Goal: Transaction & Acquisition: Download file/media

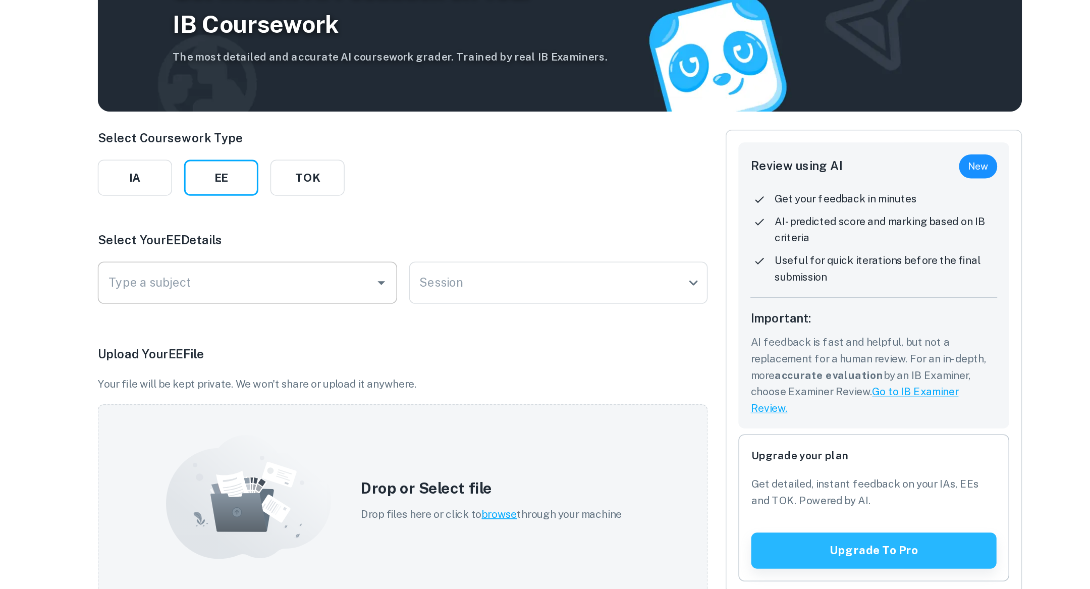
click at [310, 279] on div "Type a subject" at bounding box center [334, 291] width 201 height 28
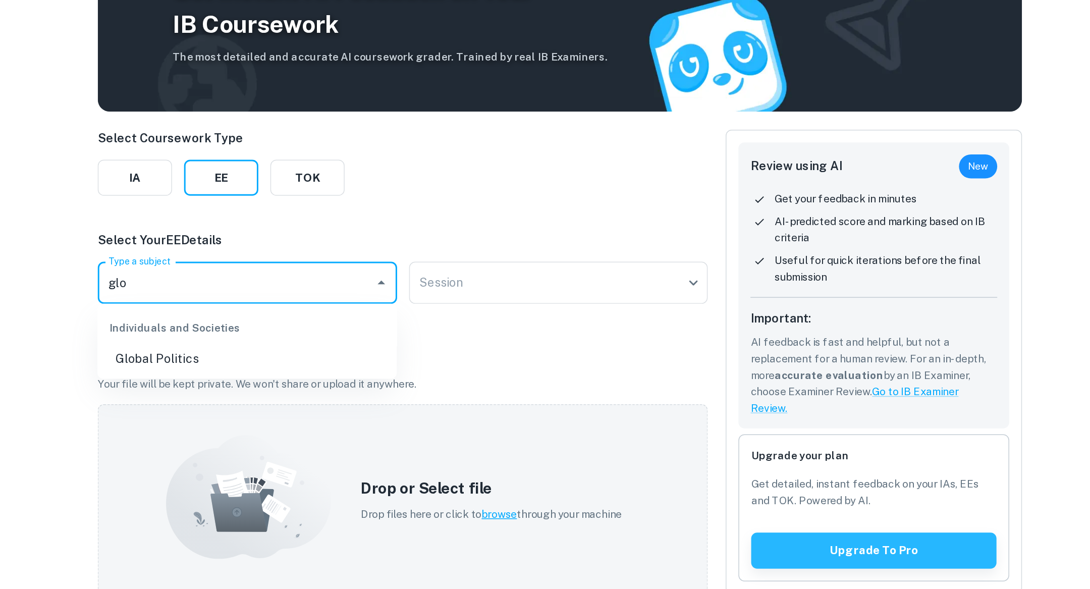
click at [321, 346] on li "Global Politics" at bounding box center [334, 343] width 201 height 18
type input "Global Politics"
click at [474, 200] on body "We value your privacy We use cookies to enhance your browsing experience, serve…" at bounding box center [545, 345] width 1090 height 589
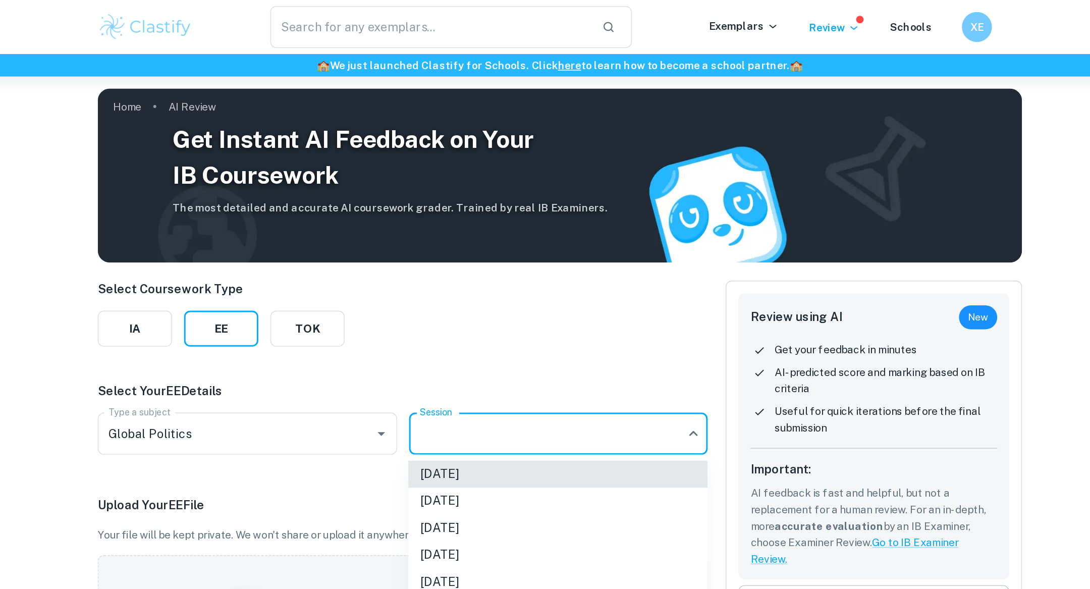
click at [484, 357] on li "[DATE]" at bounding box center [543, 355] width 201 height 18
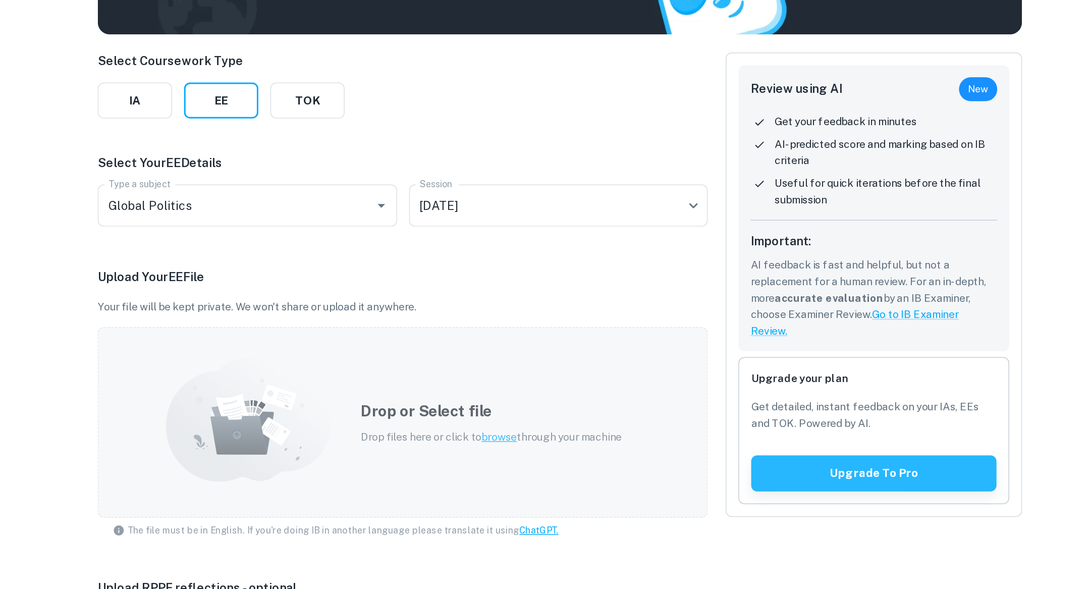
click at [480, 410] on div "Drop or Select file Drop files here or click to browse through your machine" at bounding box center [499, 437] width 200 height 54
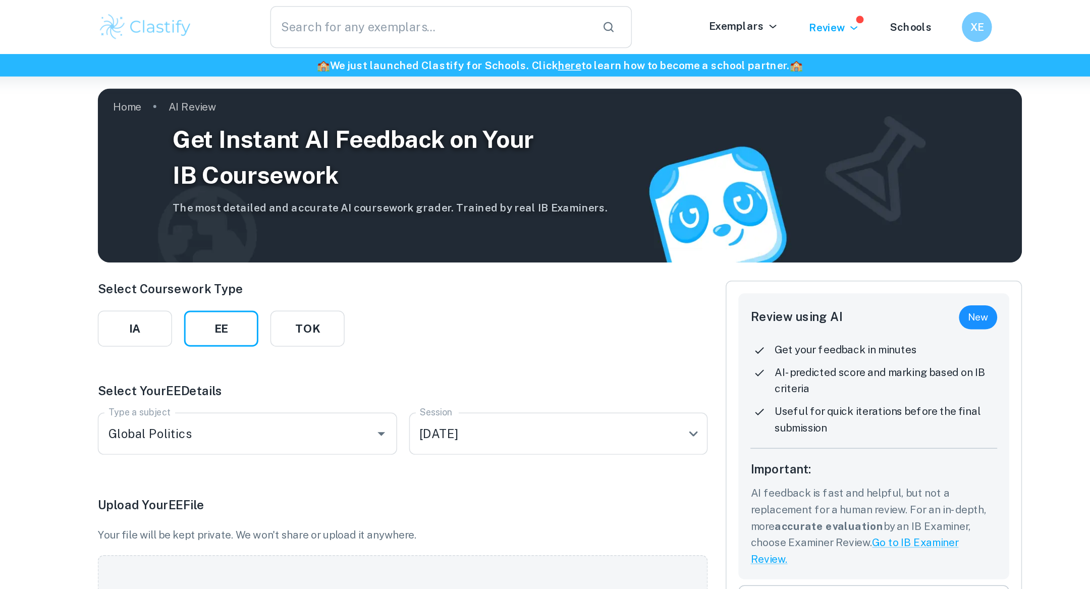
click at [284, 19] on img at bounding box center [266, 18] width 64 height 20
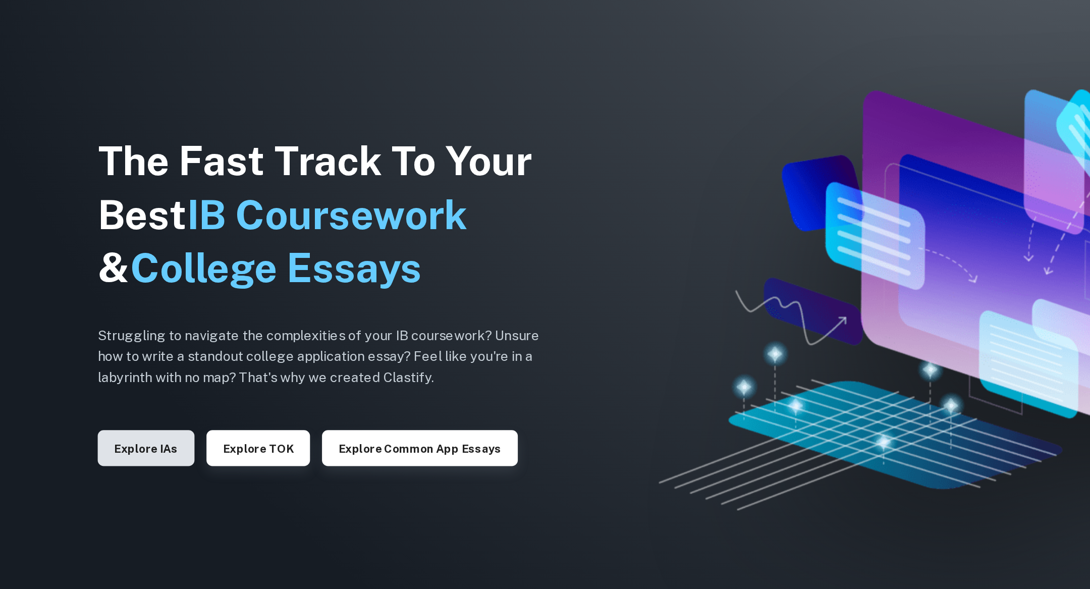
click at [278, 401] on button "Explore IAs" at bounding box center [266, 394] width 65 height 24
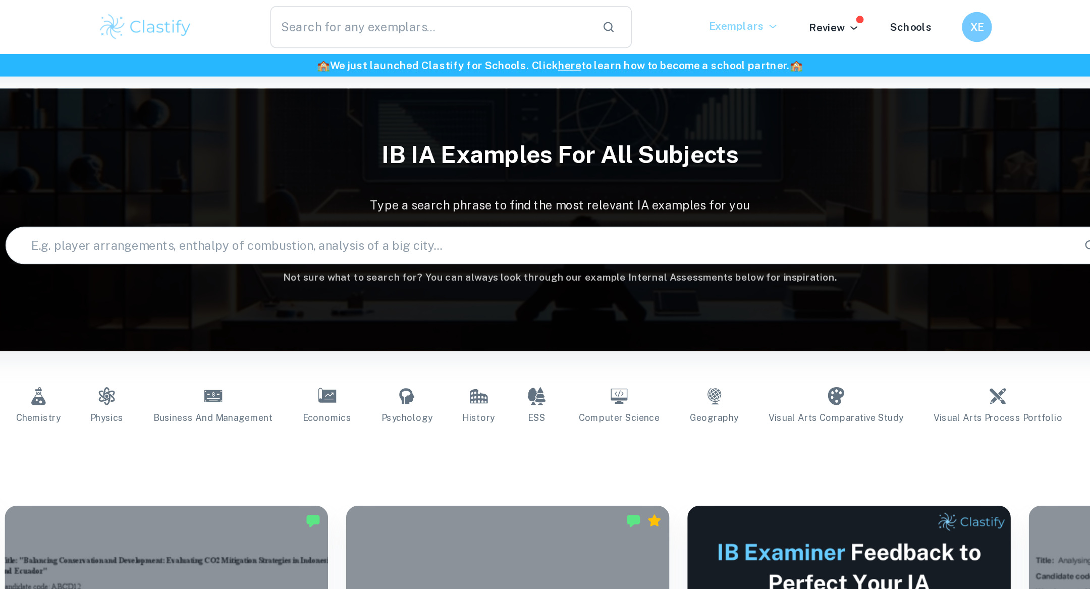
click at [689, 20] on icon at bounding box center [688, 18] width 8 height 8
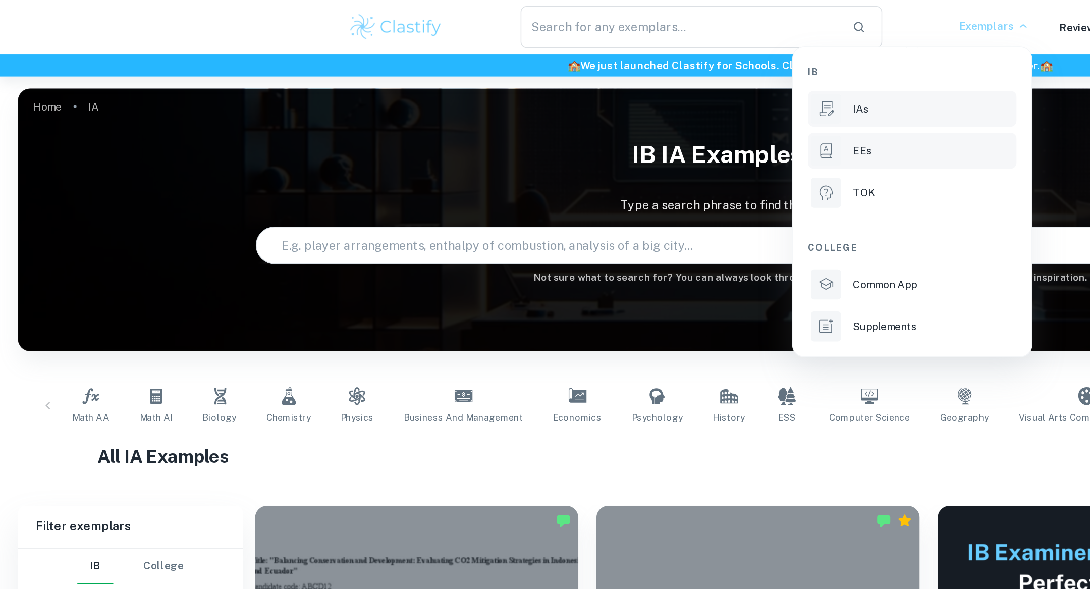
click at [574, 102] on p "EEs" at bounding box center [580, 101] width 13 height 11
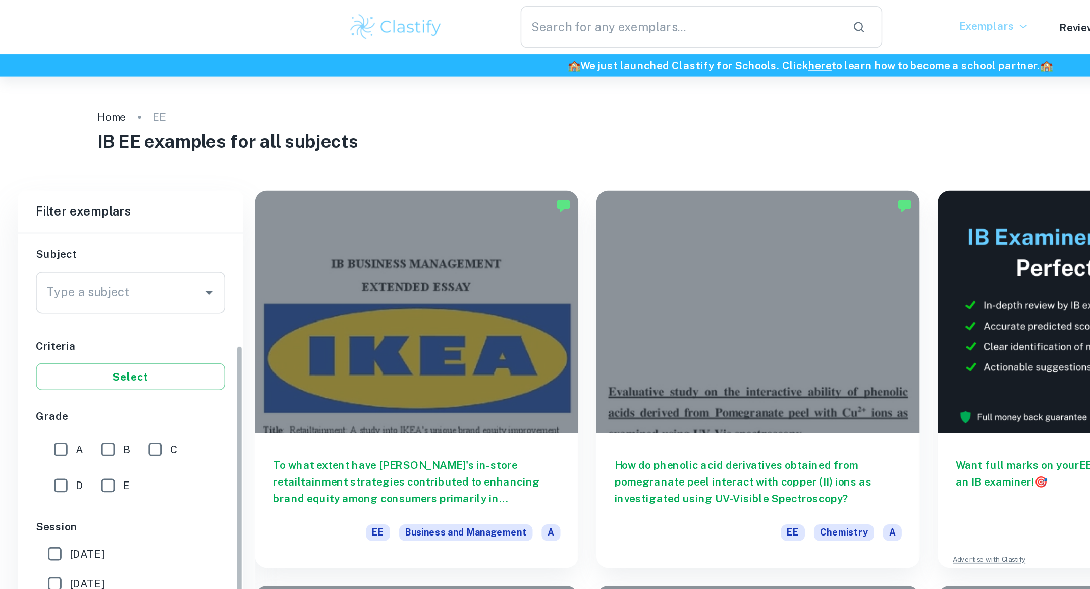
scroll to position [122, 0]
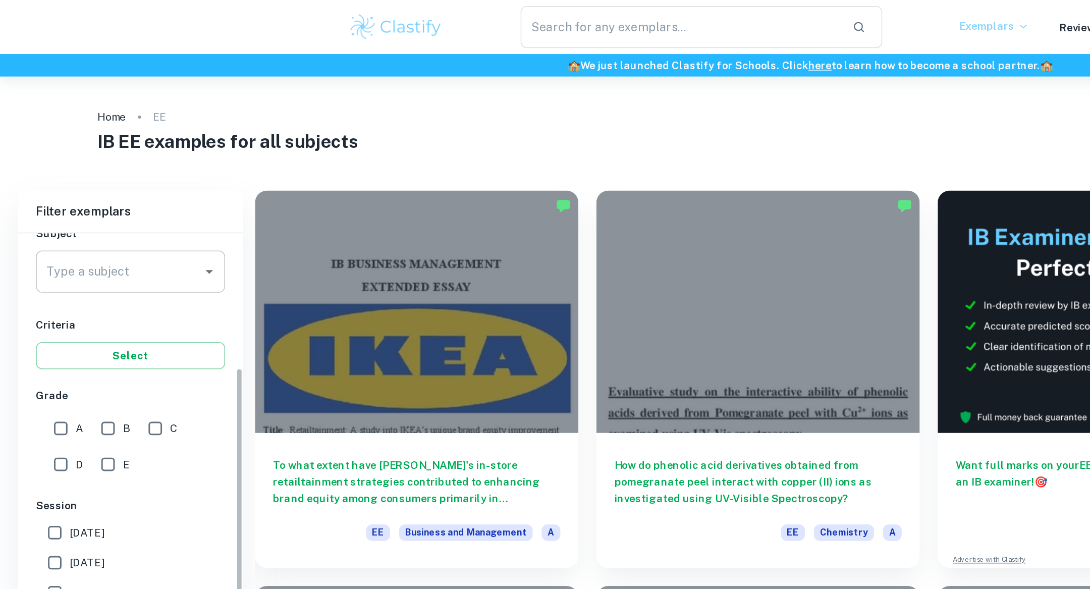
click at [121, 182] on input "Type a subject" at bounding box center [80, 182] width 103 height 19
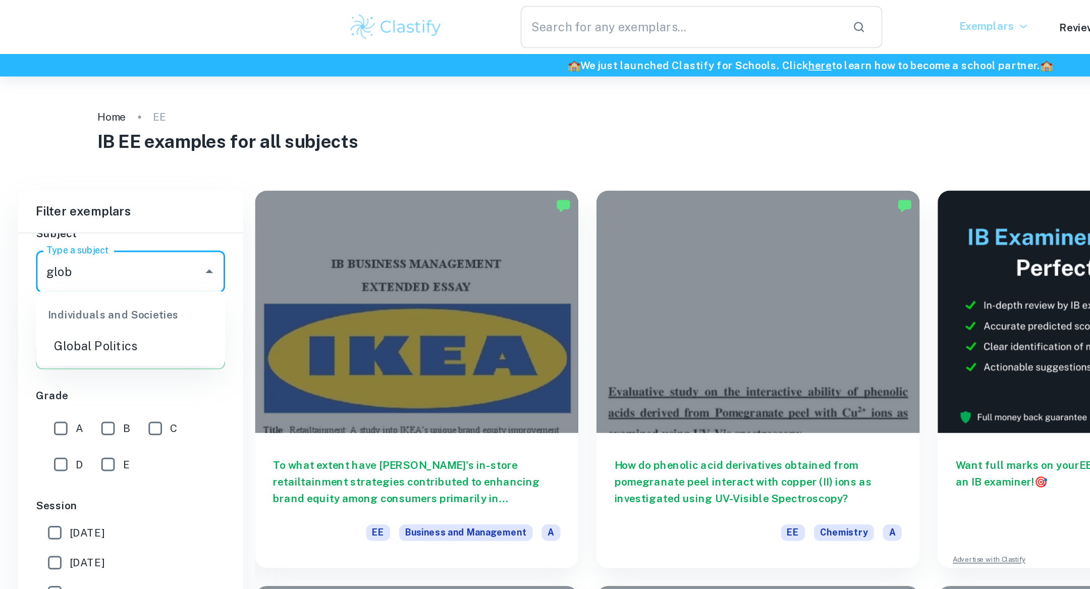
click at [112, 227] on li "Global Politics" at bounding box center [87, 233] width 127 height 18
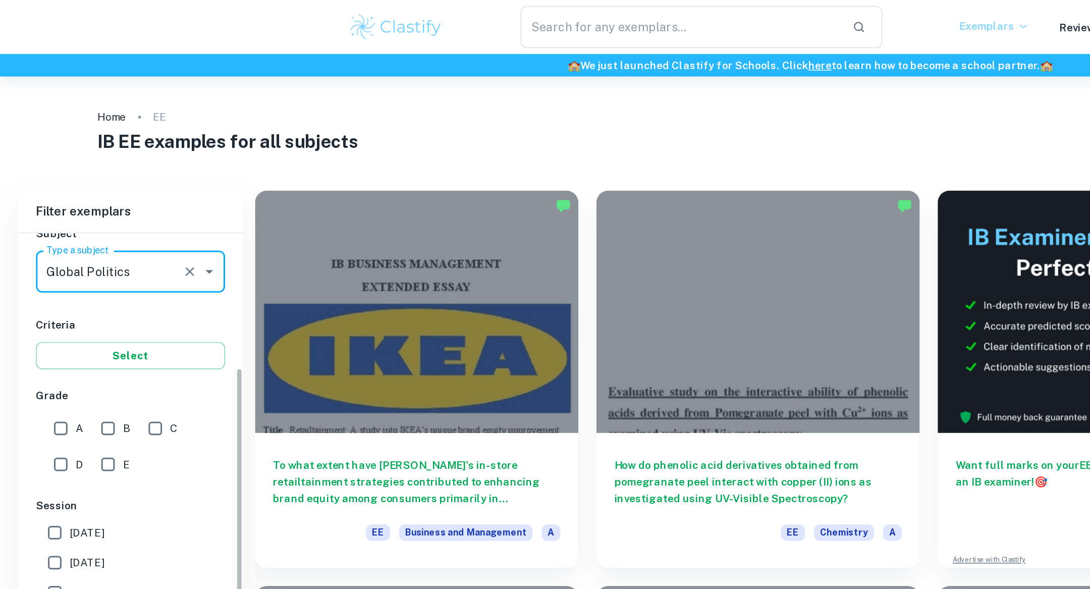
type input "Global Politics"
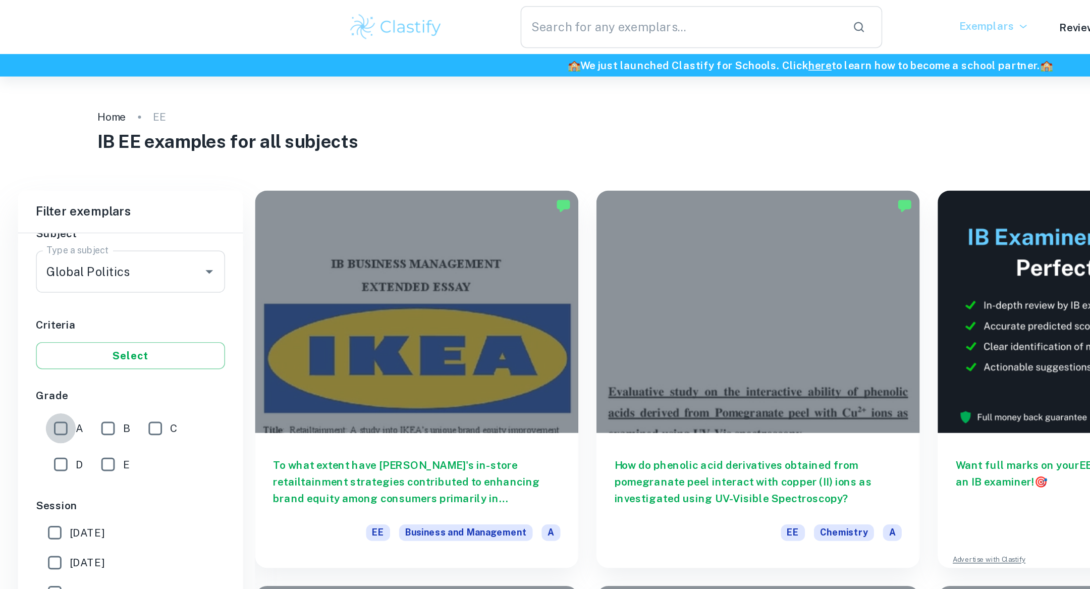
click at [42, 283] on input "A" at bounding box center [41, 288] width 20 height 20
checkbox input "true"
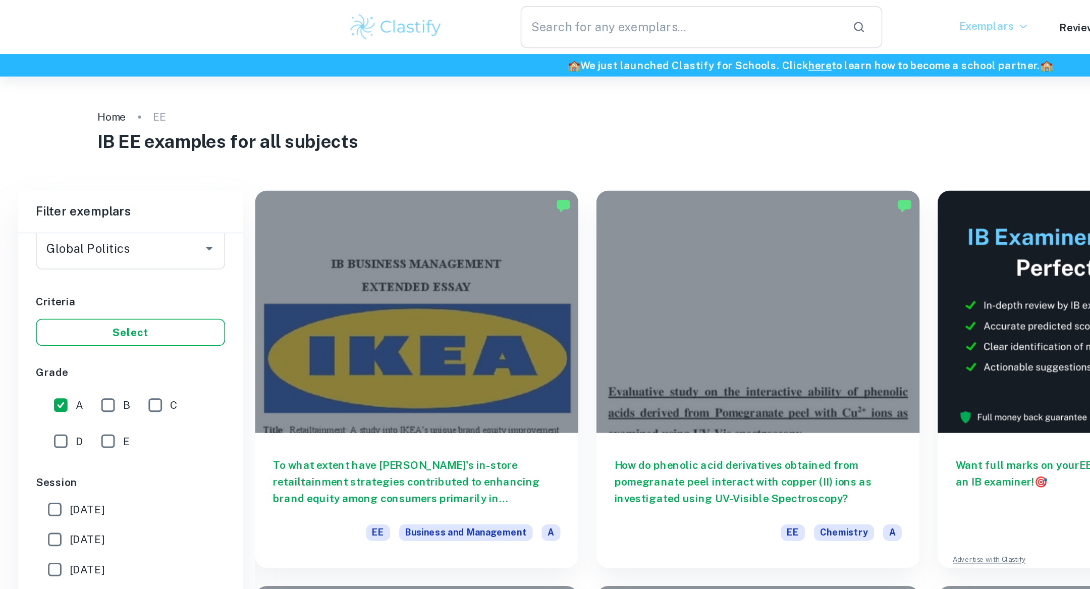
click at [96, 228] on button "Select" at bounding box center [87, 223] width 127 height 18
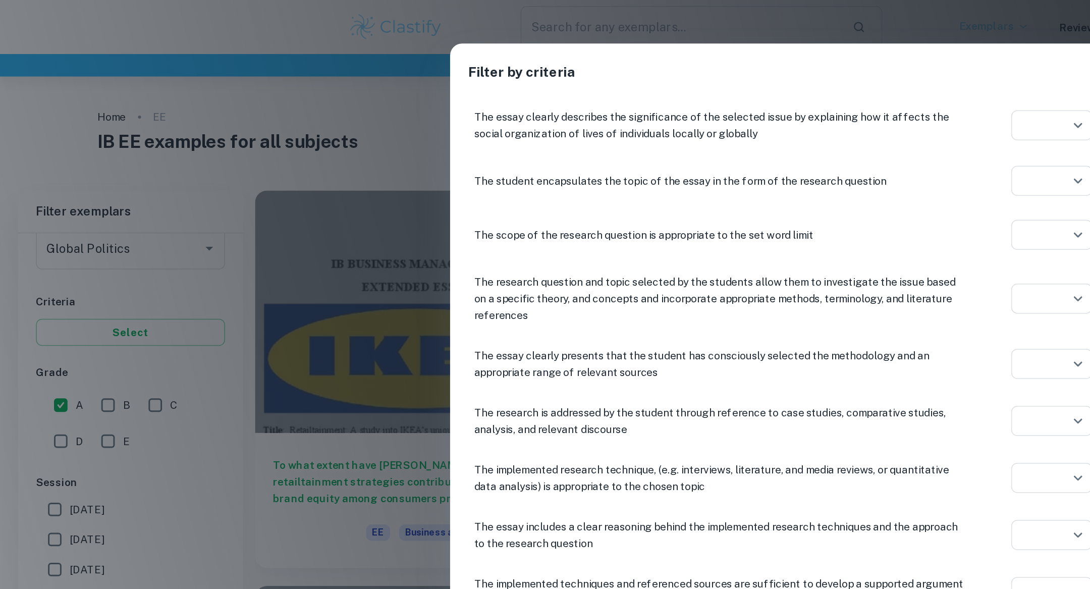
scroll to position [230, 0]
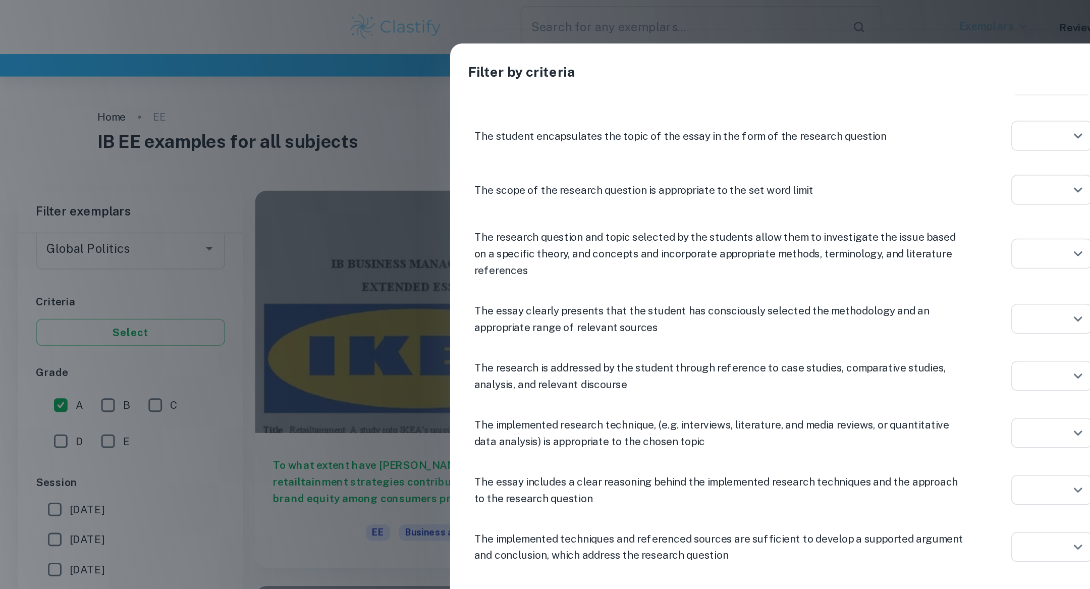
click at [283, 199] on div "Filter by criteria Criterion A: Focus and method If the proposed topic or resea…" at bounding box center [545, 294] width 1090 height 589
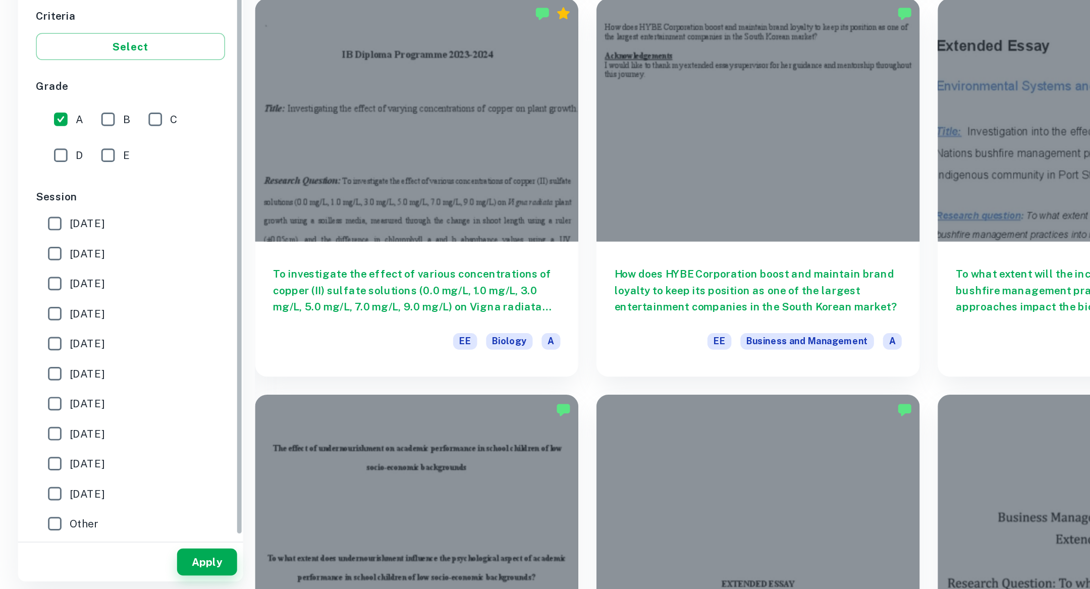
scroll to position [203, 0]
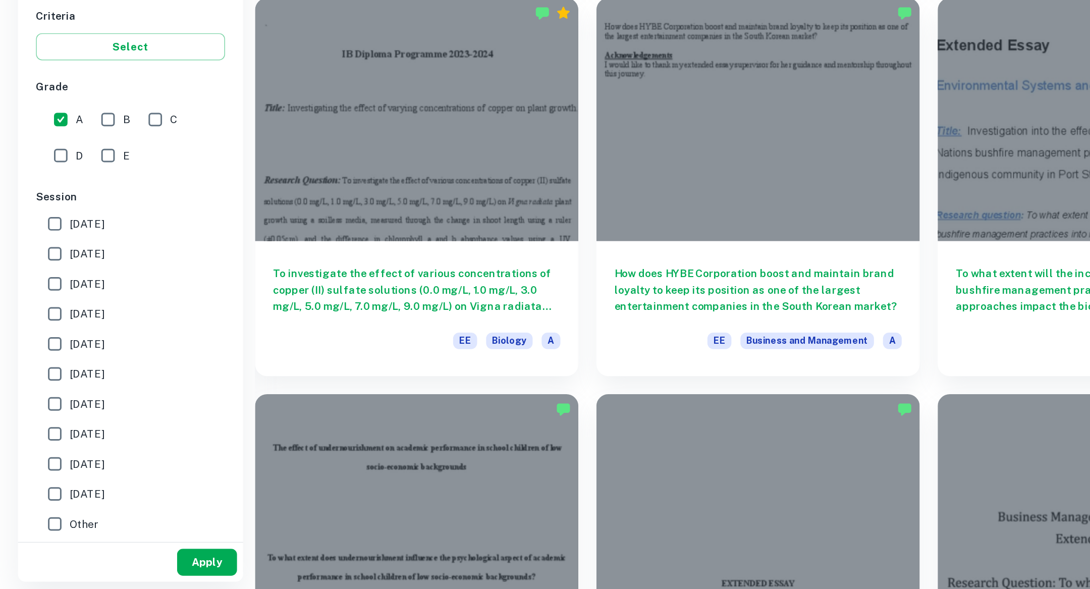
click at [152, 569] on button "Apply" at bounding box center [139, 570] width 40 height 18
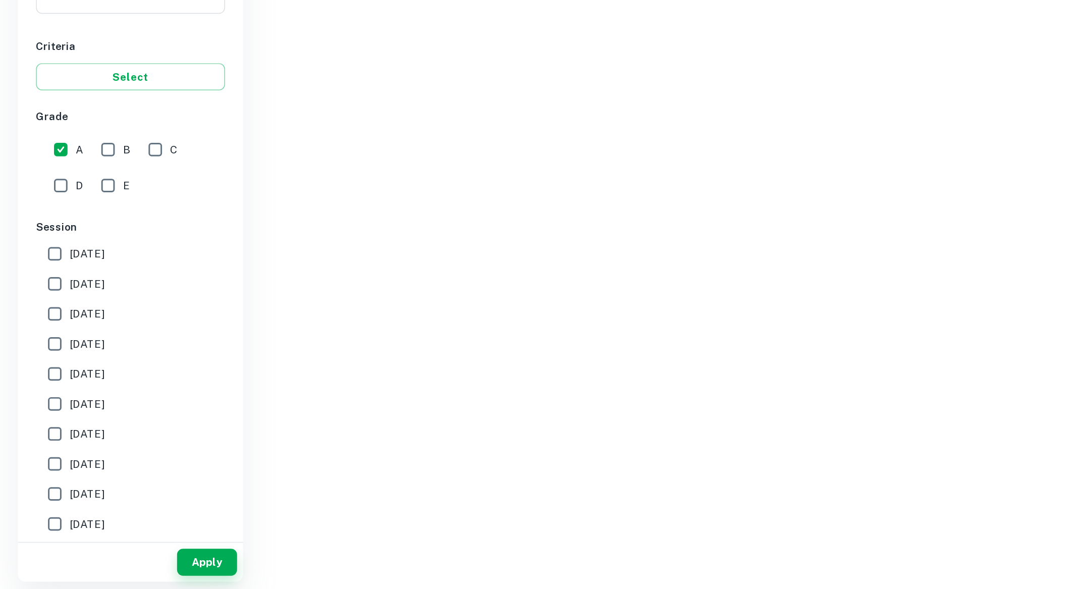
scroll to position [51, 0]
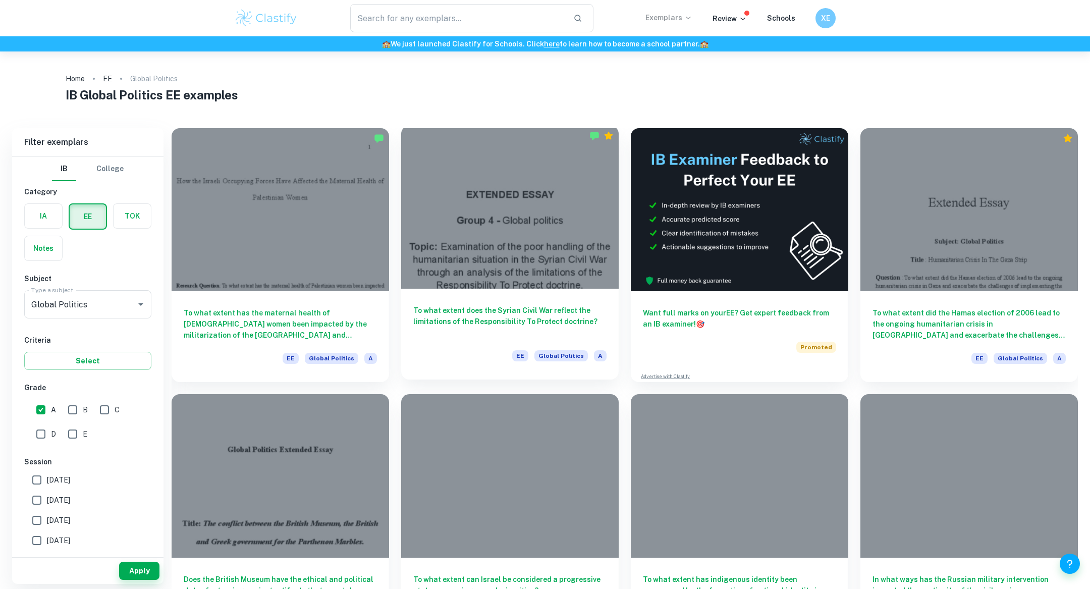
click at [497, 296] on div "To what extent does the Syrian Civil War reflect the limitations of the Respons…" at bounding box center [509, 334] width 217 height 91
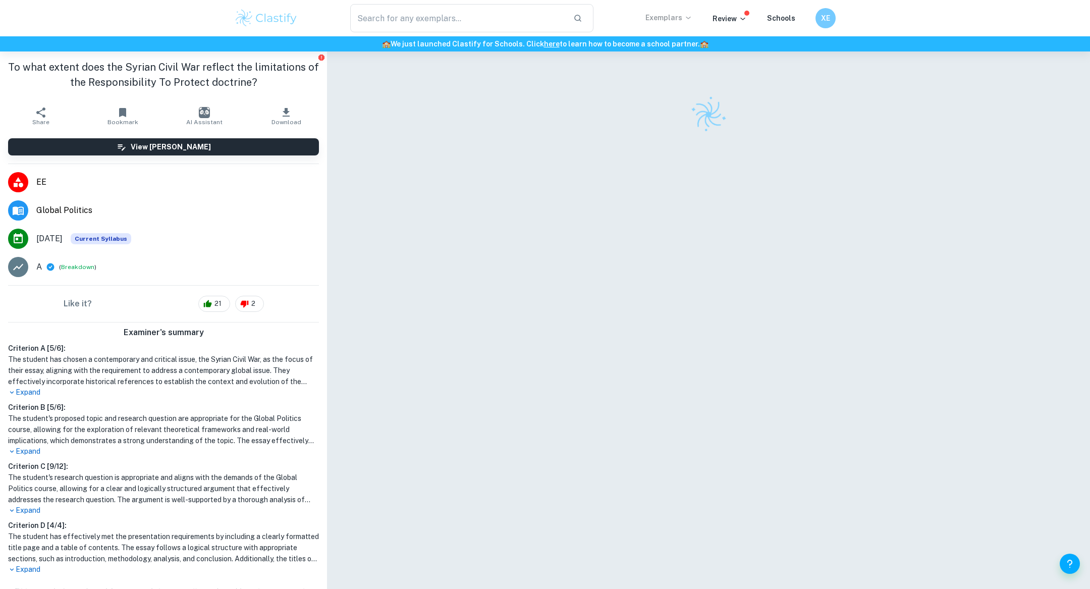
click at [268, 100] on div "To what extent does the Syrian Civil War reflect the limitations of the Respons…" at bounding box center [163, 76] width 327 height 50
click at [293, 113] on button "Download" at bounding box center [286, 116] width 82 height 28
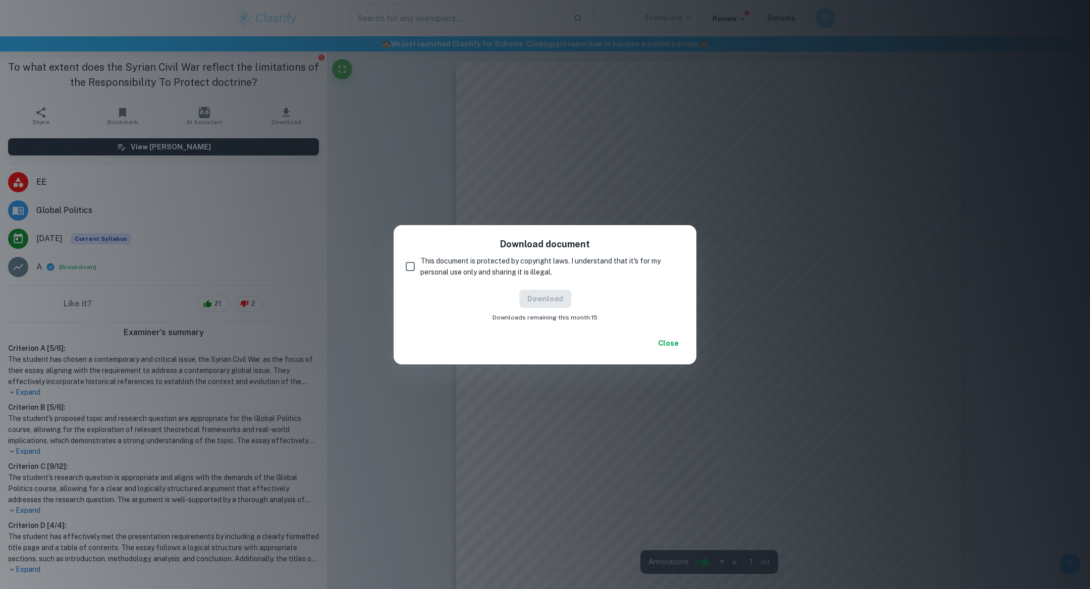
click at [520, 263] on span "This document is protected by copyright laws. I understand that it's for my per…" at bounding box center [548, 266] width 256 height 22
click at [420, 263] on input "This document is protected by copyright laws. I understand that it's for my per…" at bounding box center [410, 266] width 20 height 20
checkbox input "true"
click at [555, 294] on button "Download" at bounding box center [545, 299] width 52 height 18
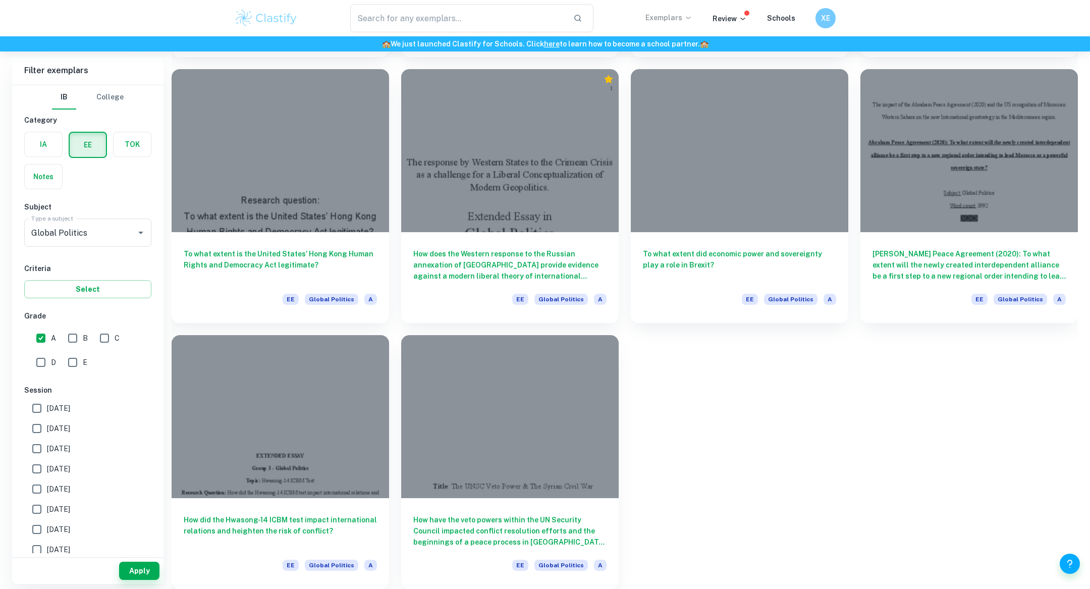
scroll to position [284, 0]
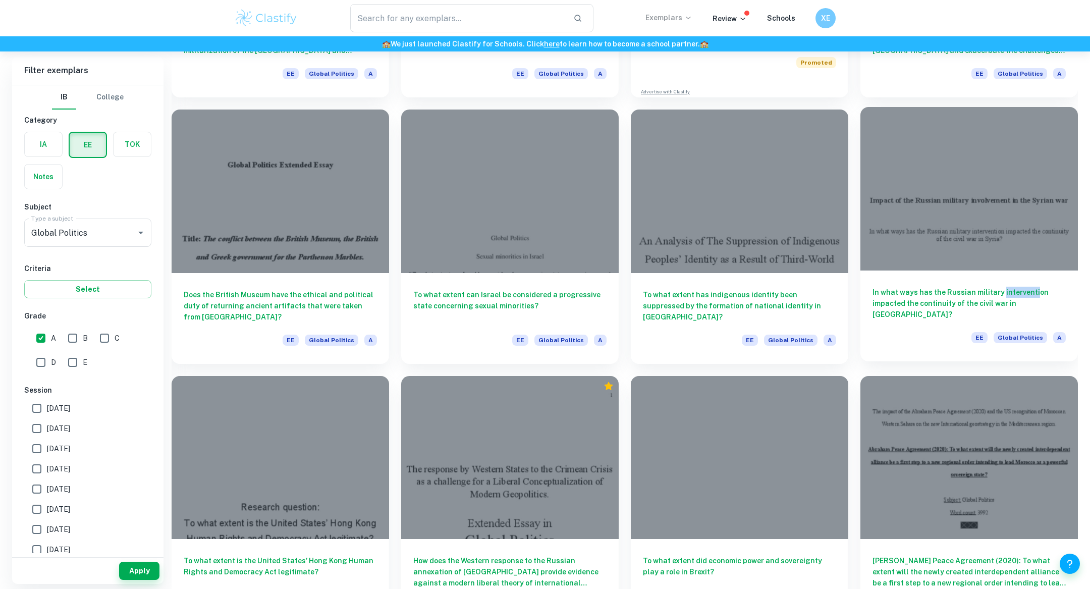
click at [947, 265] on div at bounding box center [968, 188] width 217 height 163
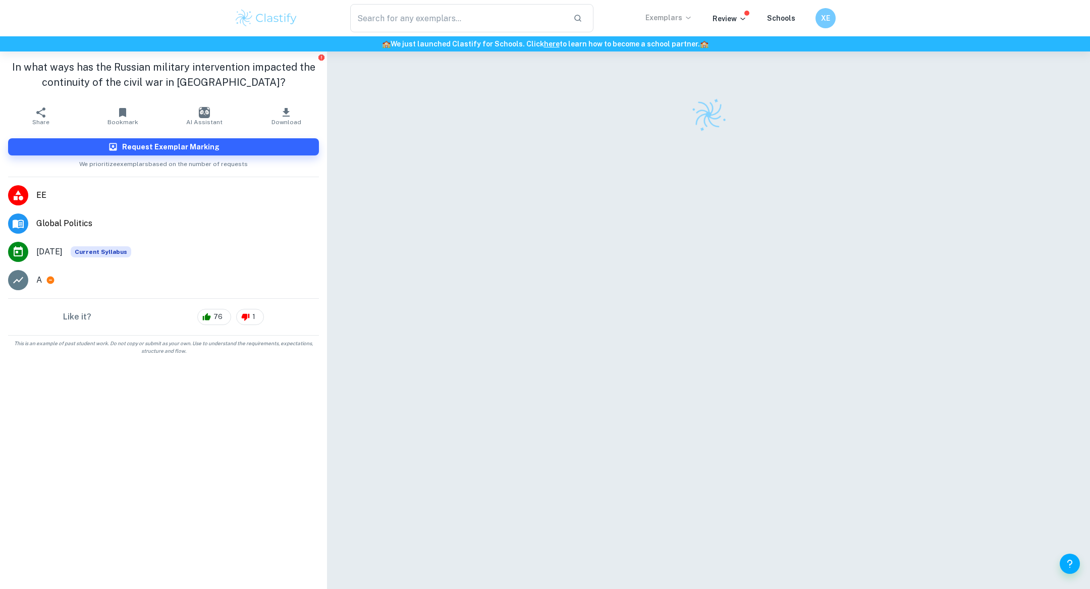
click at [278, 113] on button "Download" at bounding box center [286, 116] width 82 height 28
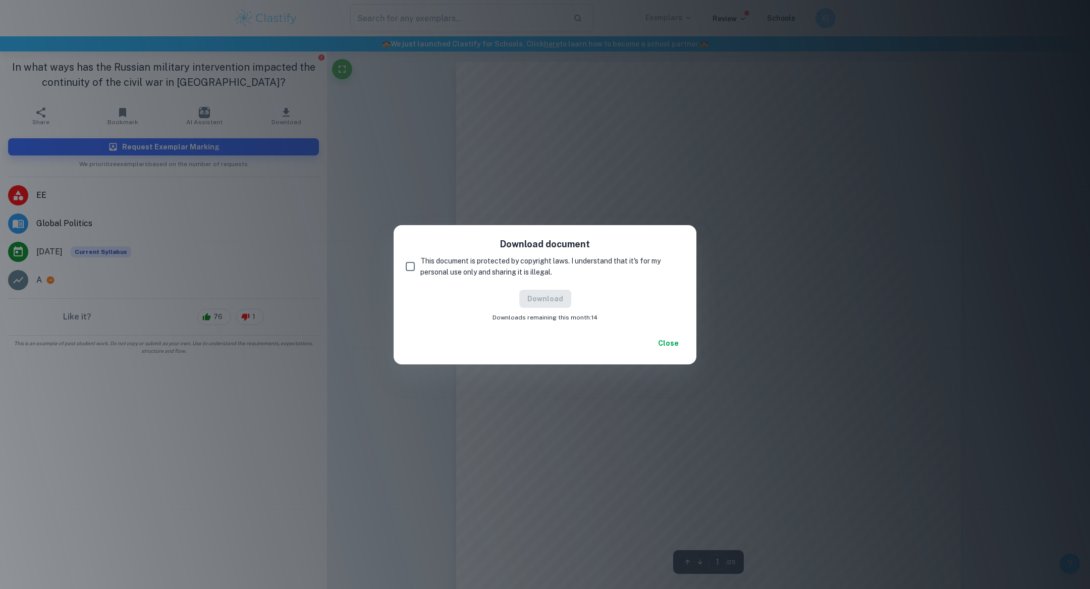
click at [466, 273] on span "This document is protected by copyright laws. I understand that it's for my per…" at bounding box center [548, 266] width 256 height 22
click at [420, 273] on input "This document is protected by copyright laws. I understand that it's for my per…" at bounding box center [410, 266] width 20 height 20
checkbox input "true"
click at [547, 294] on button "Download" at bounding box center [545, 299] width 52 height 18
